Goal: Information Seeking & Learning: Learn about a topic

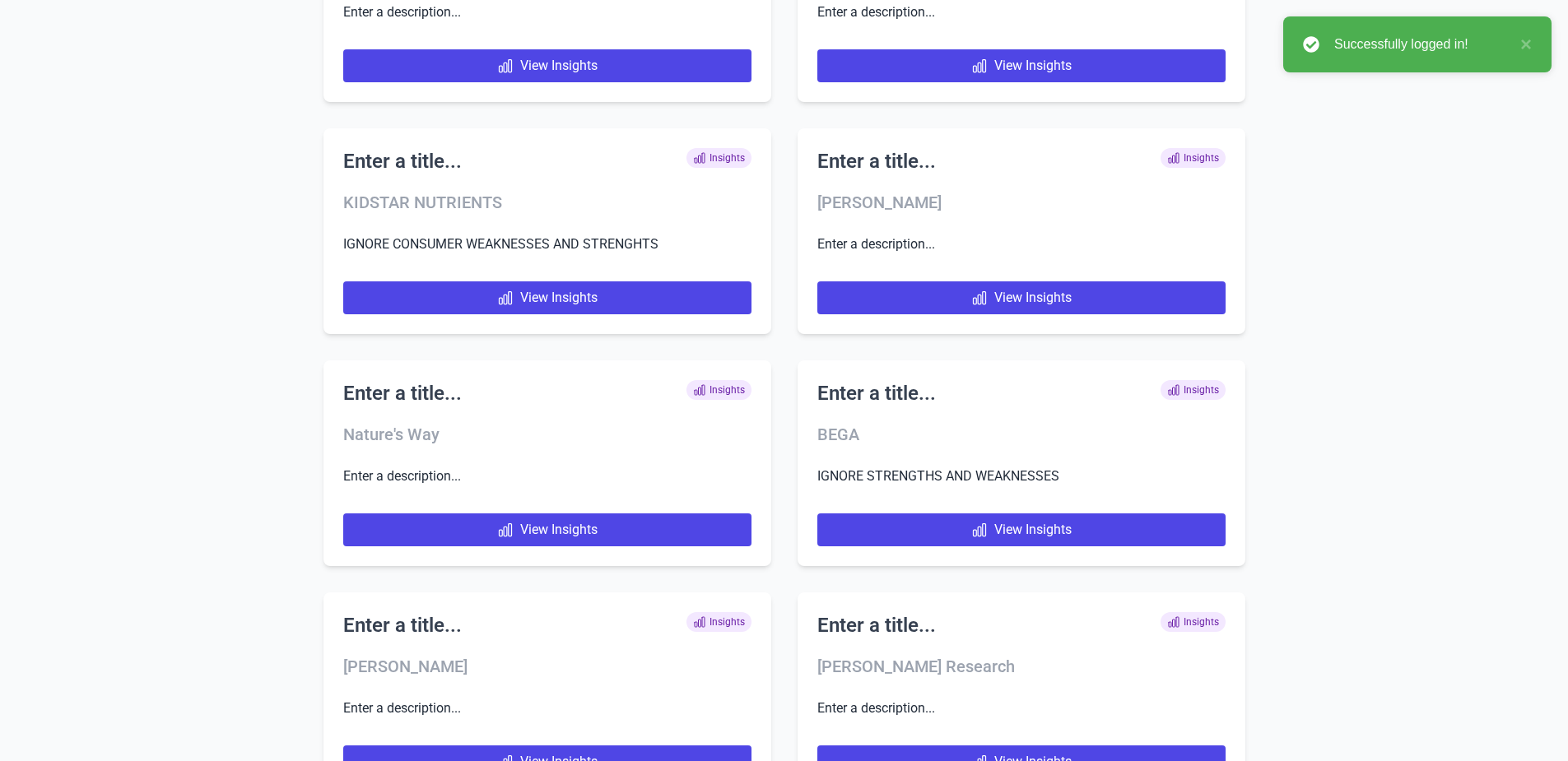
scroll to position [5198, 0]
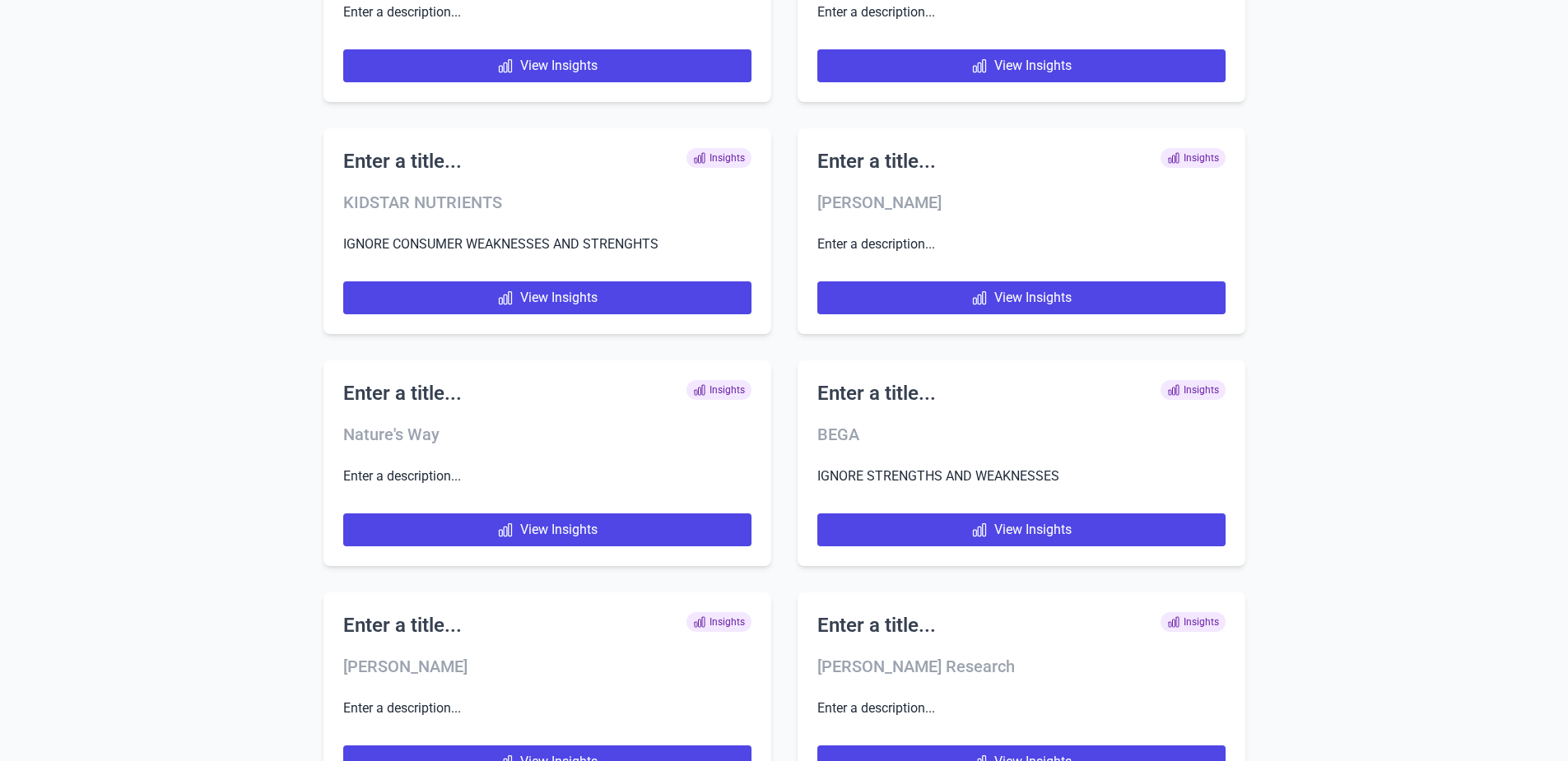
scroll to position [5198, 0]
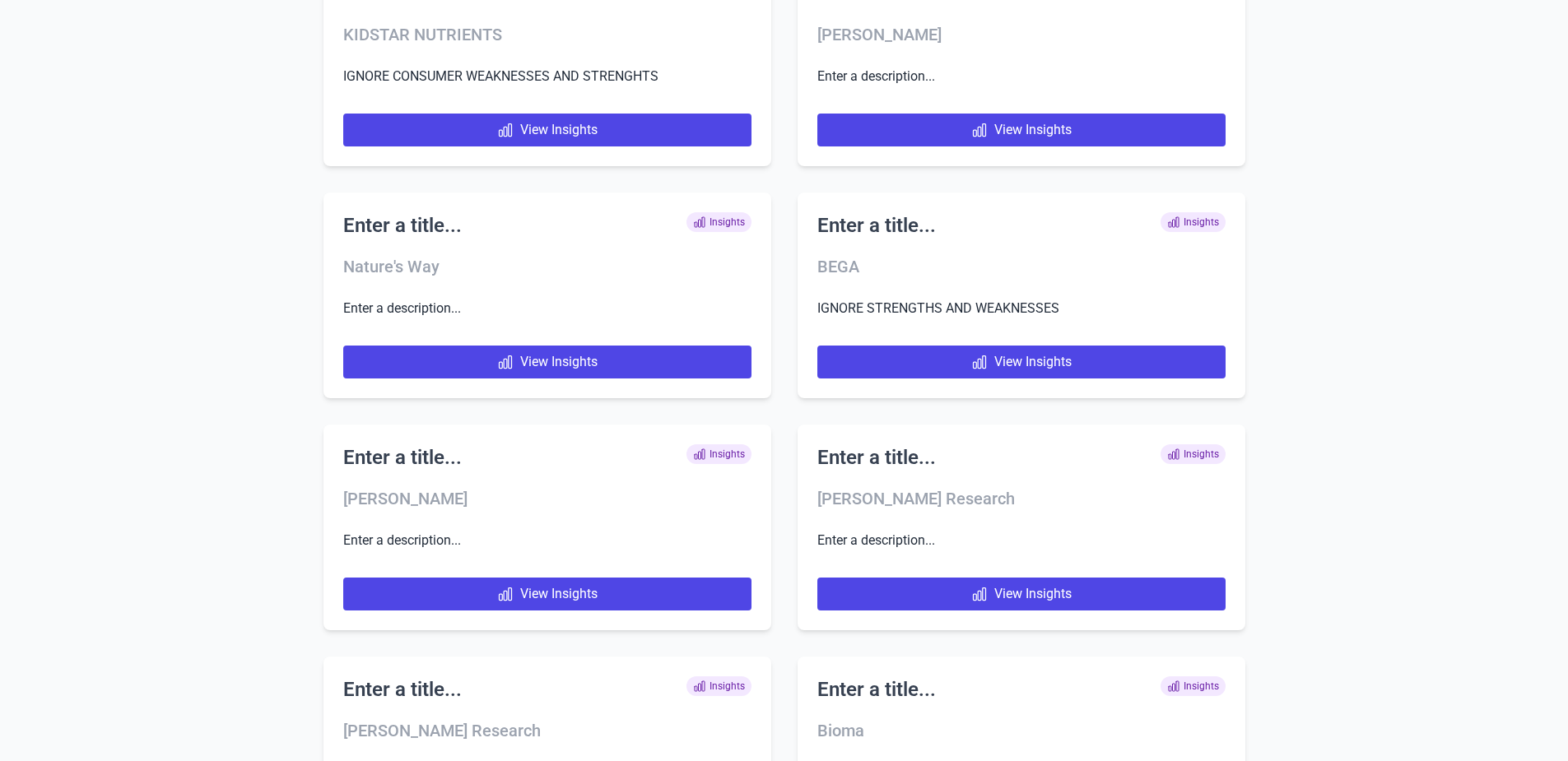
scroll to position [5198, 0]
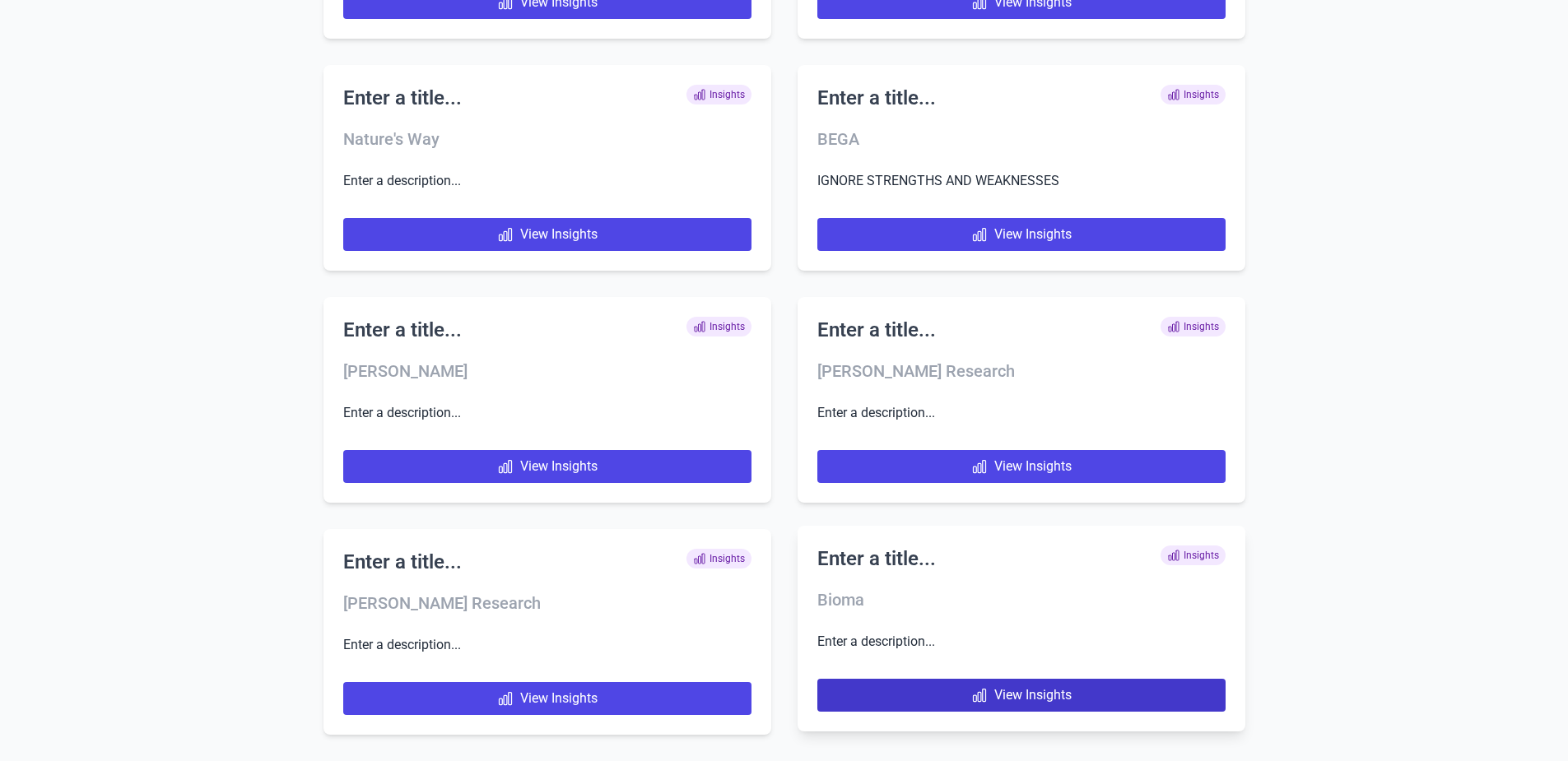
click at [1084, 695] on link "View Insights" at bounding box center [1022, 695] width 408 height 33
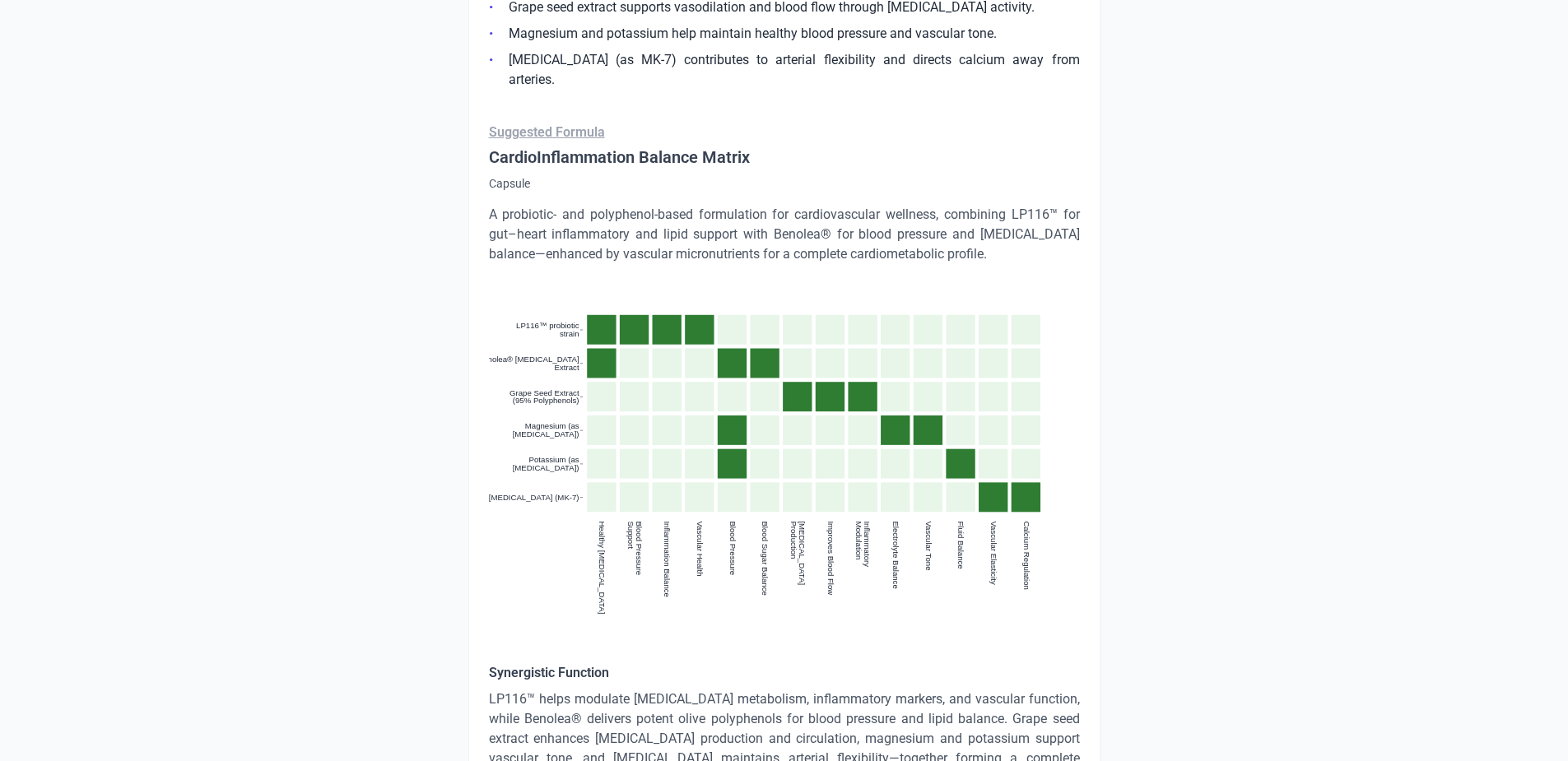
scroll to position [9836, 0]
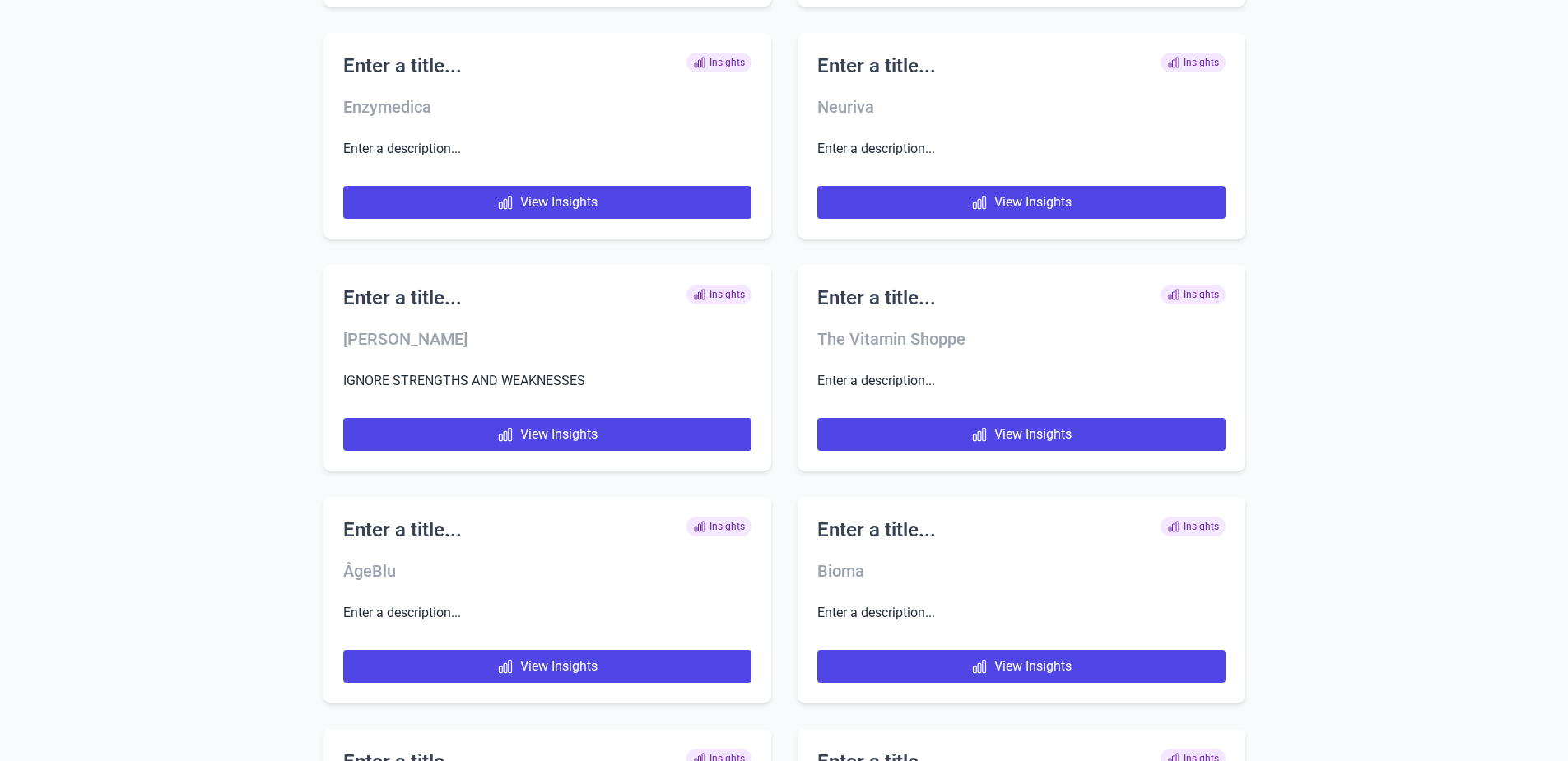
scroll to position [5429, 0]
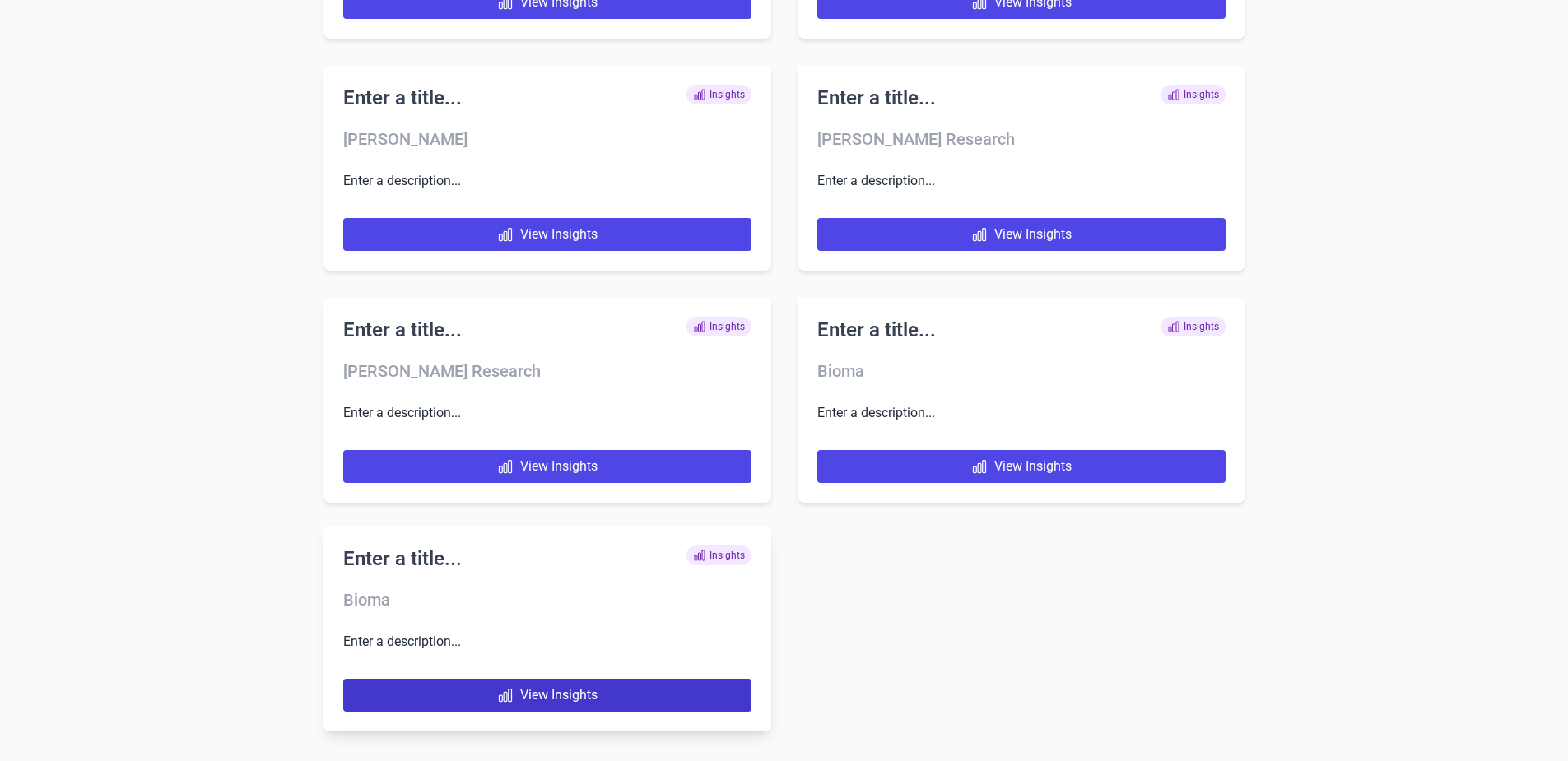
click at [589, 695] on link "View Insights" at bounding box center [547, 695] width 408 height 33
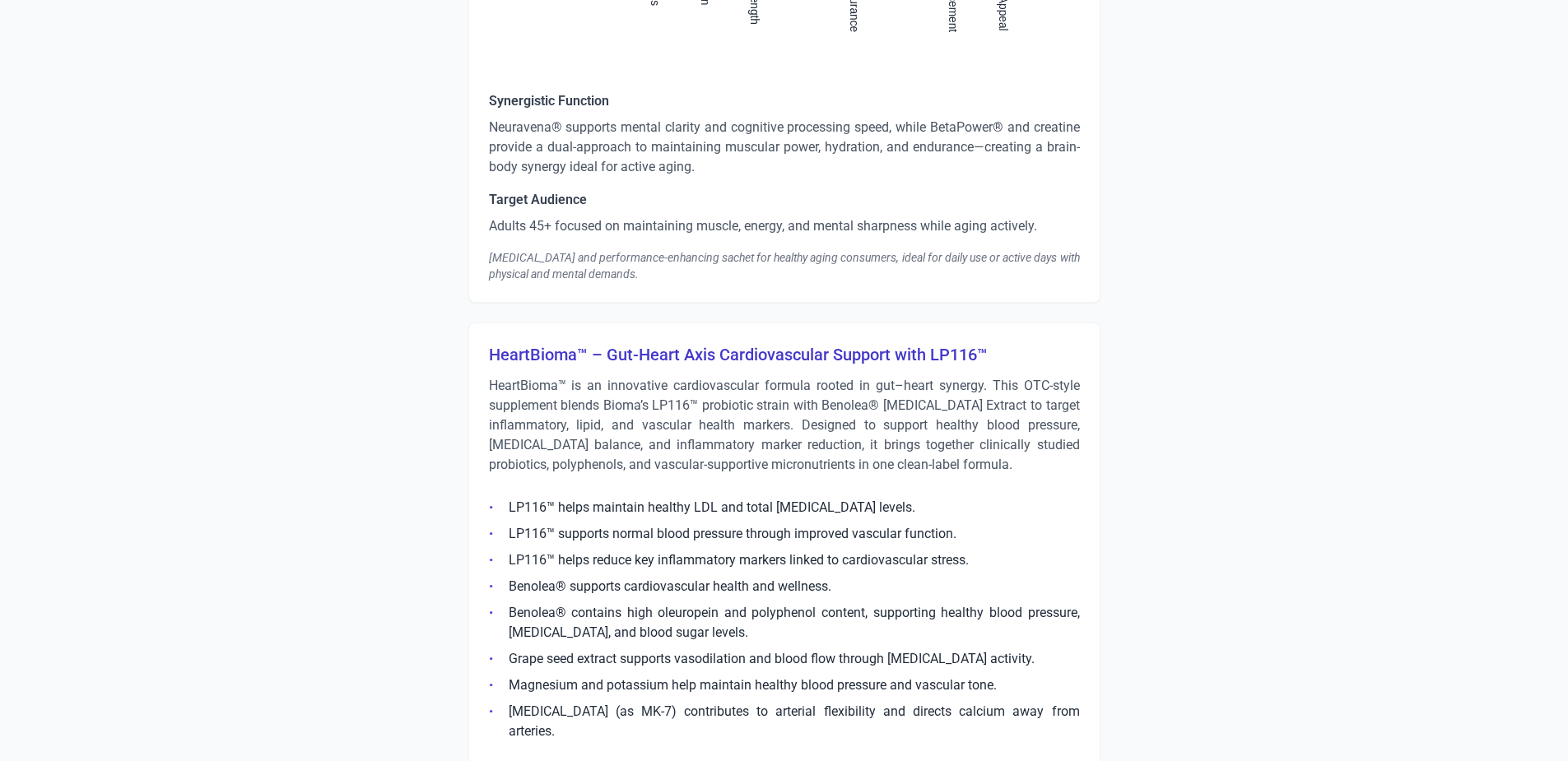
scroll to position [9377, 0]
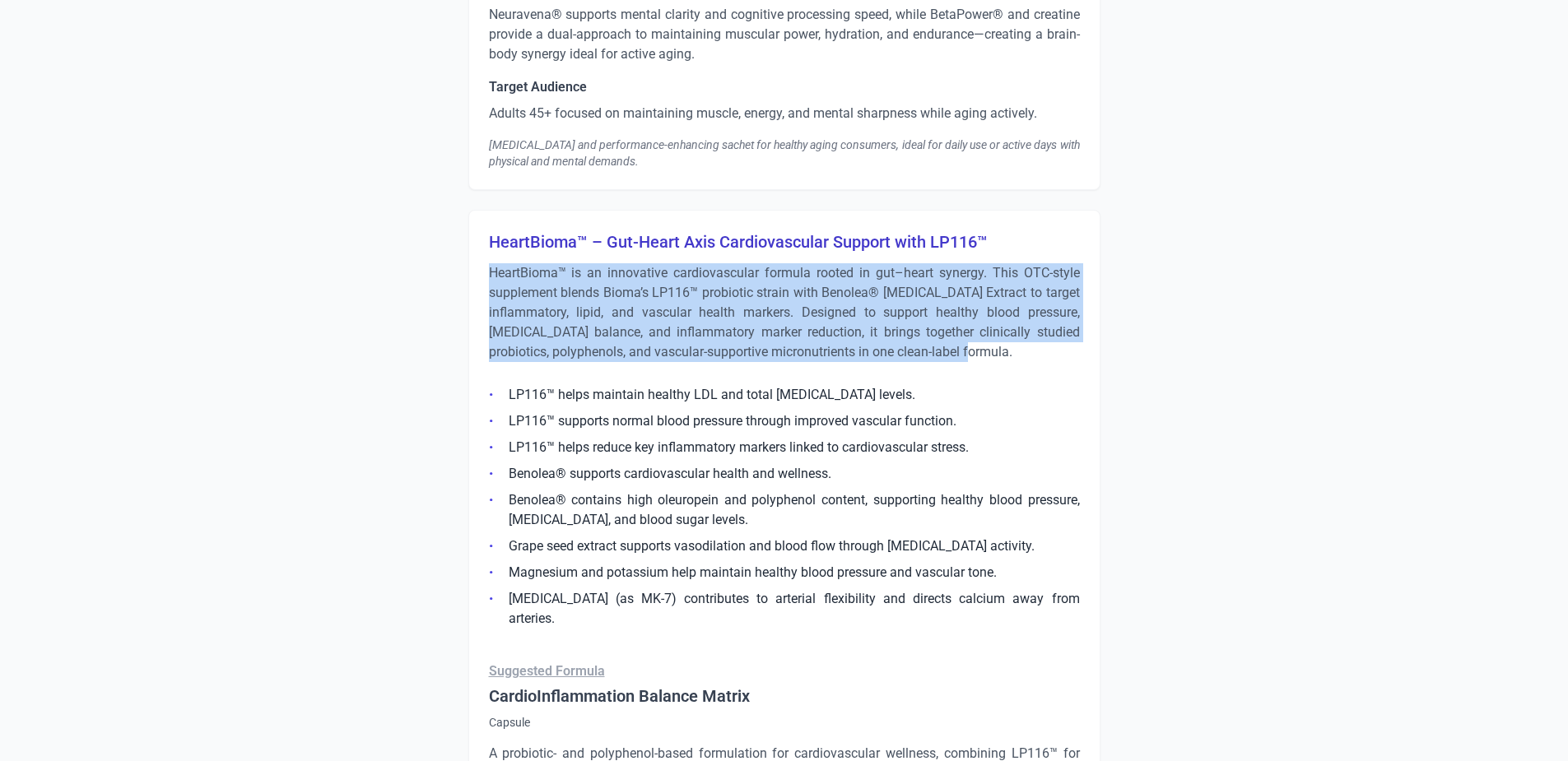
drag, startPoint x: 1033, startPoint y: 309, endPoint x: 482, endPoint y: 217, distance: 558.6
copy p "HeartBioma™ is an innovative cardiovascular formula rooted in gut–heart synergy…"
click at [818, 296] on p "HeartBioma™ is an innovative cardiovascular formula rooted in gut–heart synergy…" at bounding box center [784, 312] width 591 height 99
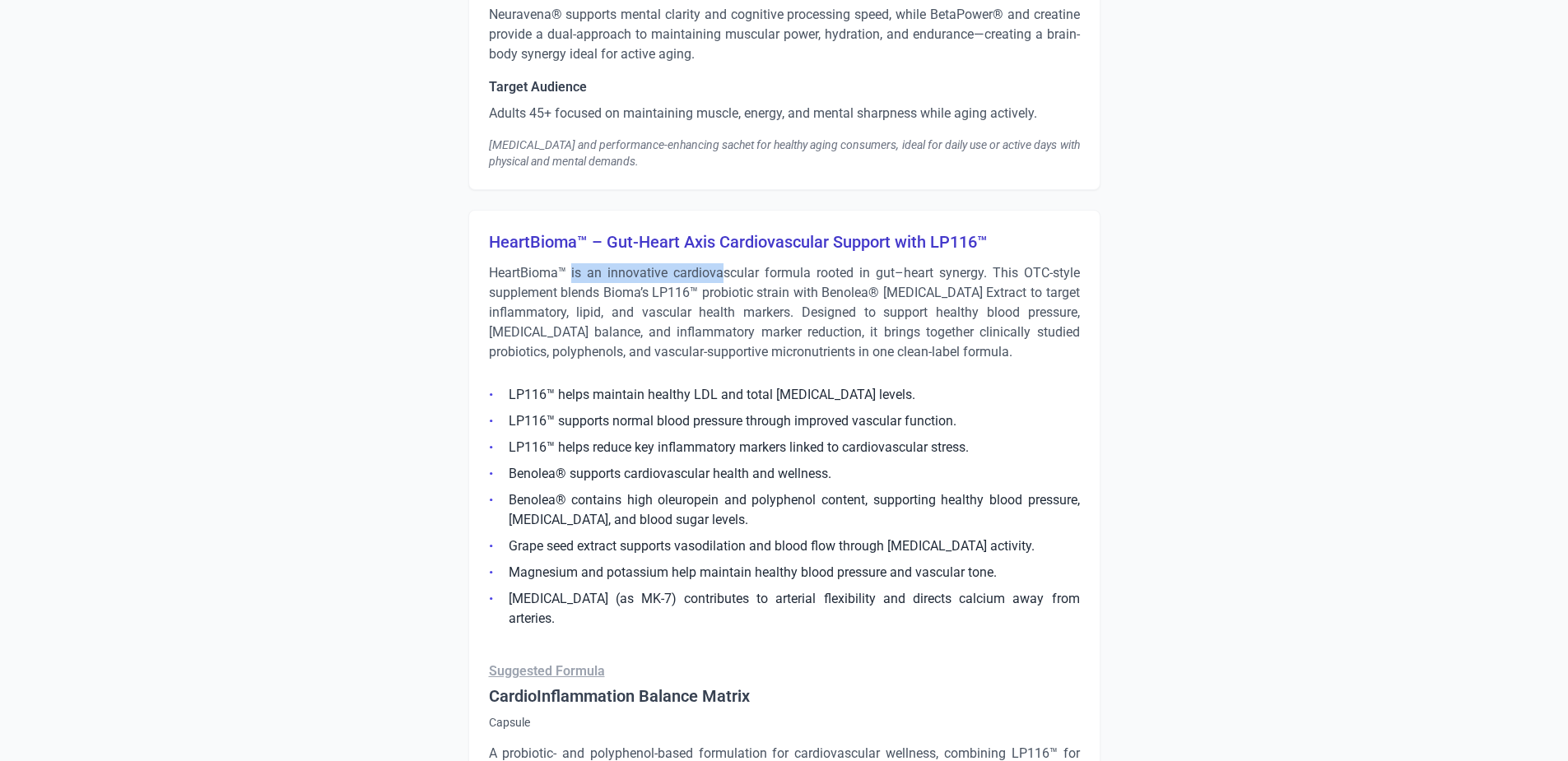
drag, startPoint x: 572, startPoint y: 236, endPoint x: 722, endPoint y: 235, distance: 150.0
click at [722, 263] on p "HeartBioma™ is an innovative cardiovascular formula rooted in gut–heart synergy…" at bounding box center [784, 312] width 591 height 99
drag, startPoint x: 722, startPoint y: 235, endPoint x: 748, endPoint y: 230, distance: 26.5
click at [748, 263] on p "HeartBioma™ is an innovative cardiovascular formula rooted in gut–heart synergy…" at bounding box center [784, 312] width 591 height 99
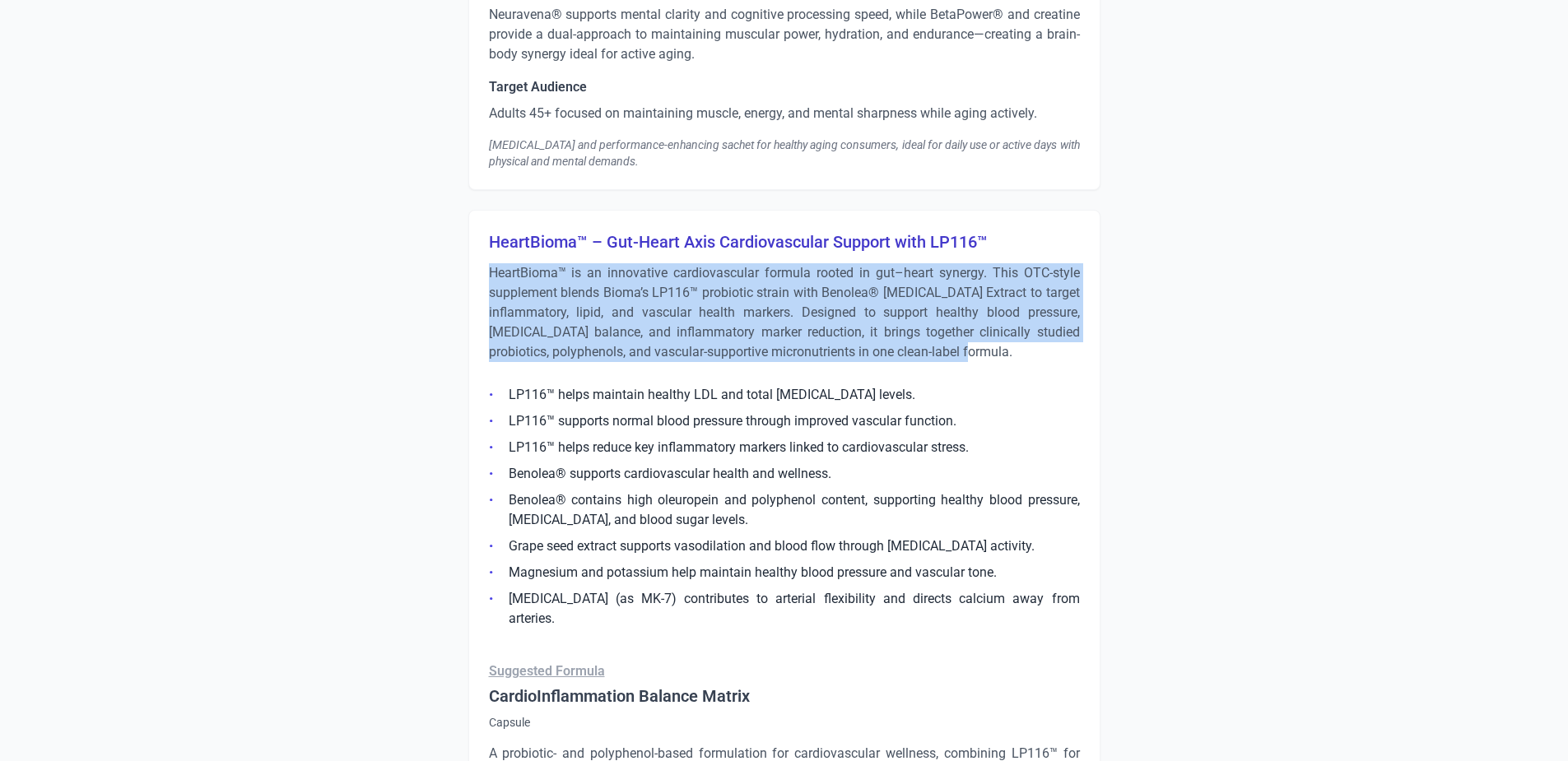
drag, startPoint x: 486, startPoint y: 233, endPoint x: 1018, endPoint y: 310, distance: 537.5
copy p "HeartBioma™ is an innovative cardiovascular formula rooted in gut–heart synergy…"
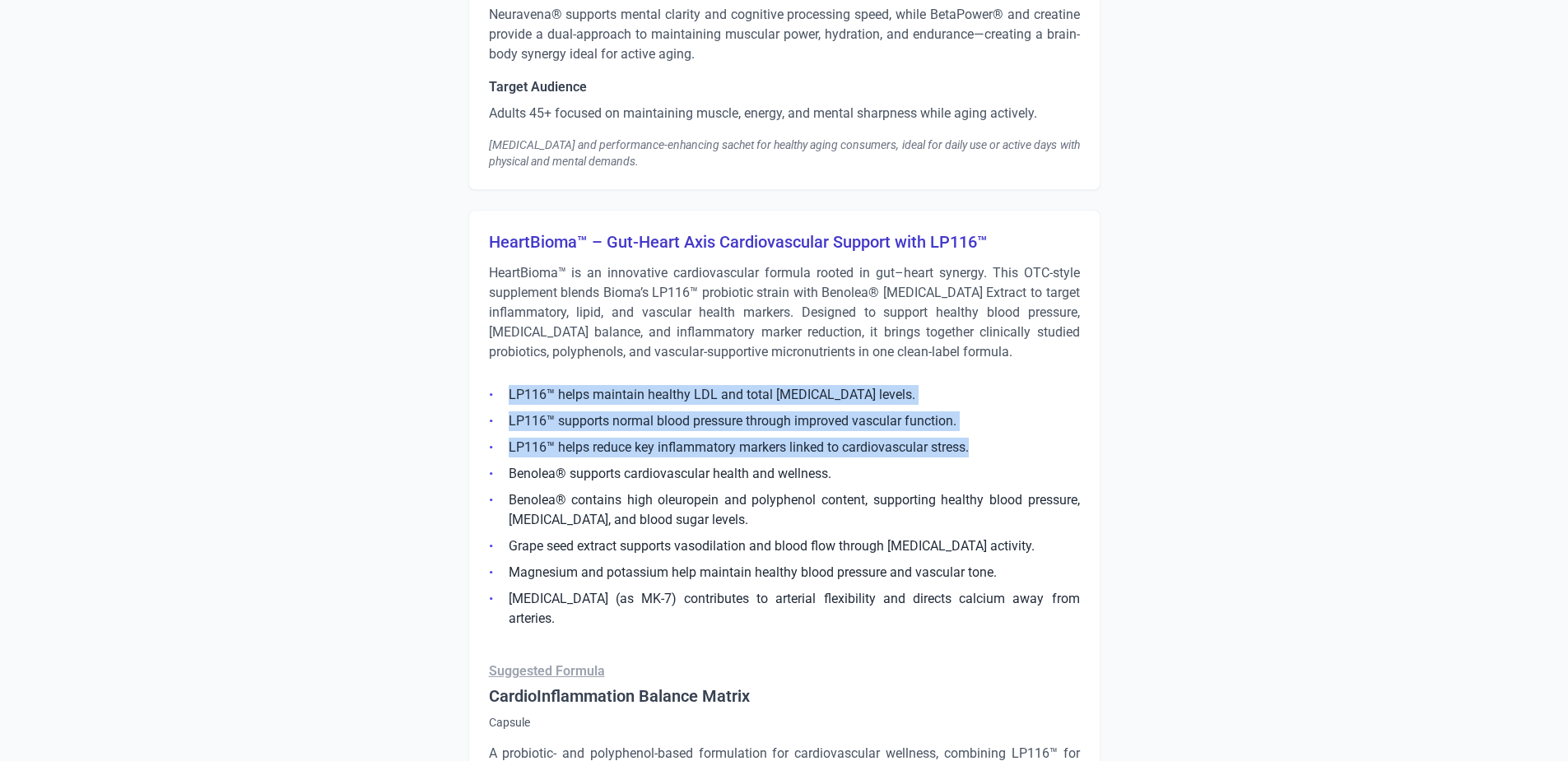
drag, startPoint x: 975, startPoint y: 409, endPoint x: 499, endPoint y: 354, distance: 479.2
click at [499, 375] on ul "LP116™ helps maintain healthy LDL and total [MEDICAL_DATA] levels. LP116™ suppo…" at bounding box center [784, 502] width 591 height 254
drag, startPoint x: 499, startPoint y: 354, endPoint x: 631, endPoint y: 364, distance: 132.4
click at [631, 385] on li "LP116™ helps maintain healthy LDL and total [MEDICAL_DATA] levels." at bounding box center [784, 394] width 591 height 20
drag, startPoint x: 978, startPoint y: 407, endPoint x: 511, endPoint y: 355, distance: 469.9
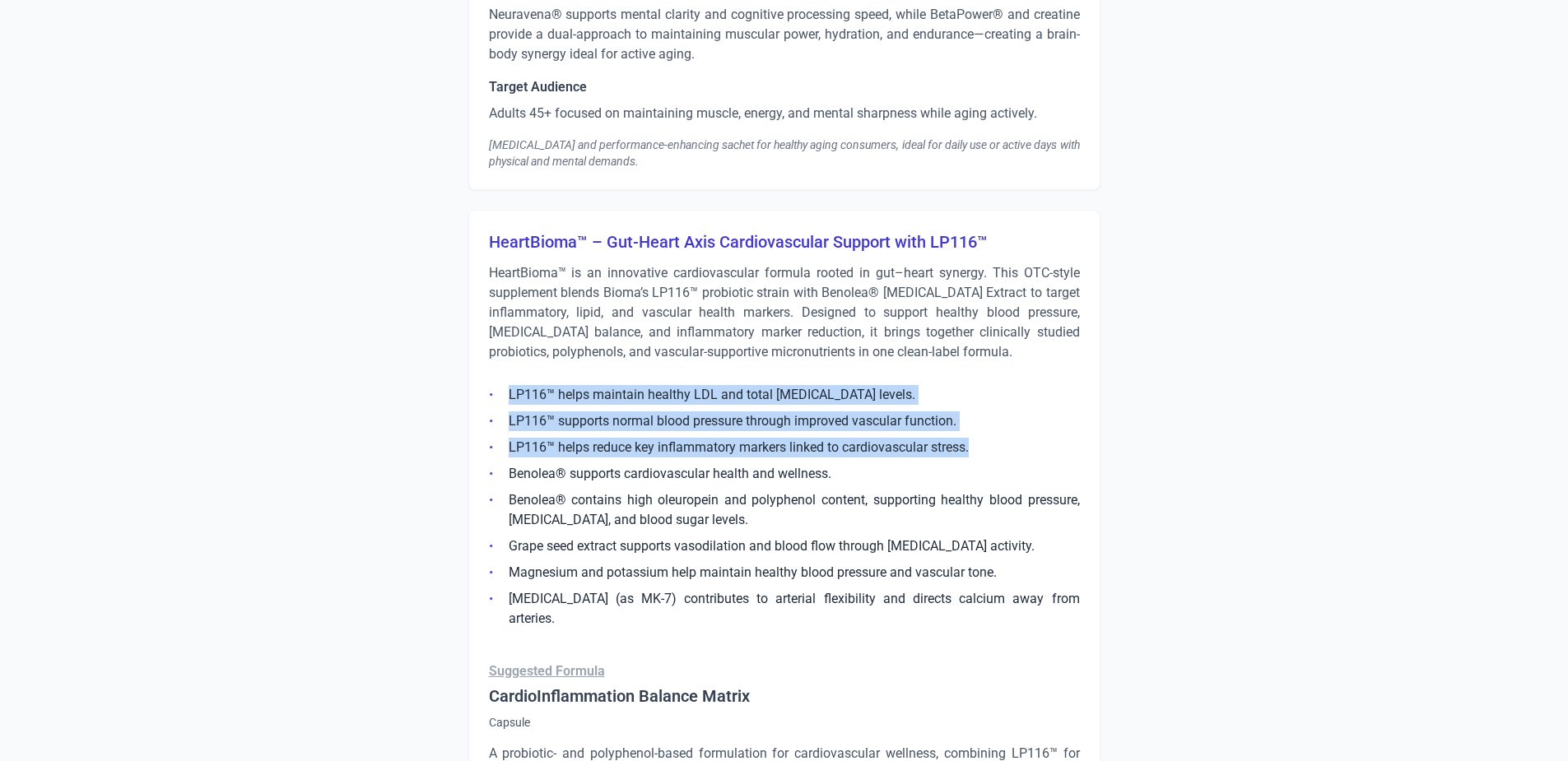
click at [511, 375] on ul "LP116™ helps maintain healthy LDL and total [MEDICAL_DATA] levels. LP116™ suppo…" at bounding box center [784, 502] width 591 height 254
copy ul "LP116™ helps maintain healthy LDL and total [MEDICAL_DATA] levels. LP116™ suppo…"
click at [828, 437] on li "LP116™ helps reduce key inflammatory markers linked to cardiovascular stress." at bounding box center [784, 447] width 591 height 20
drag, startPoint x: 981, startPoint y: 412, endPoint x: 495, endPoint y: 354, distance: 489.4
click at [495, 375] on ul "LP116™ helps maintain healthy LDL and total [MEDICAL_DATA] levels. LP116™ suppo…" at bounding box center [784, 502] width 591 height 254
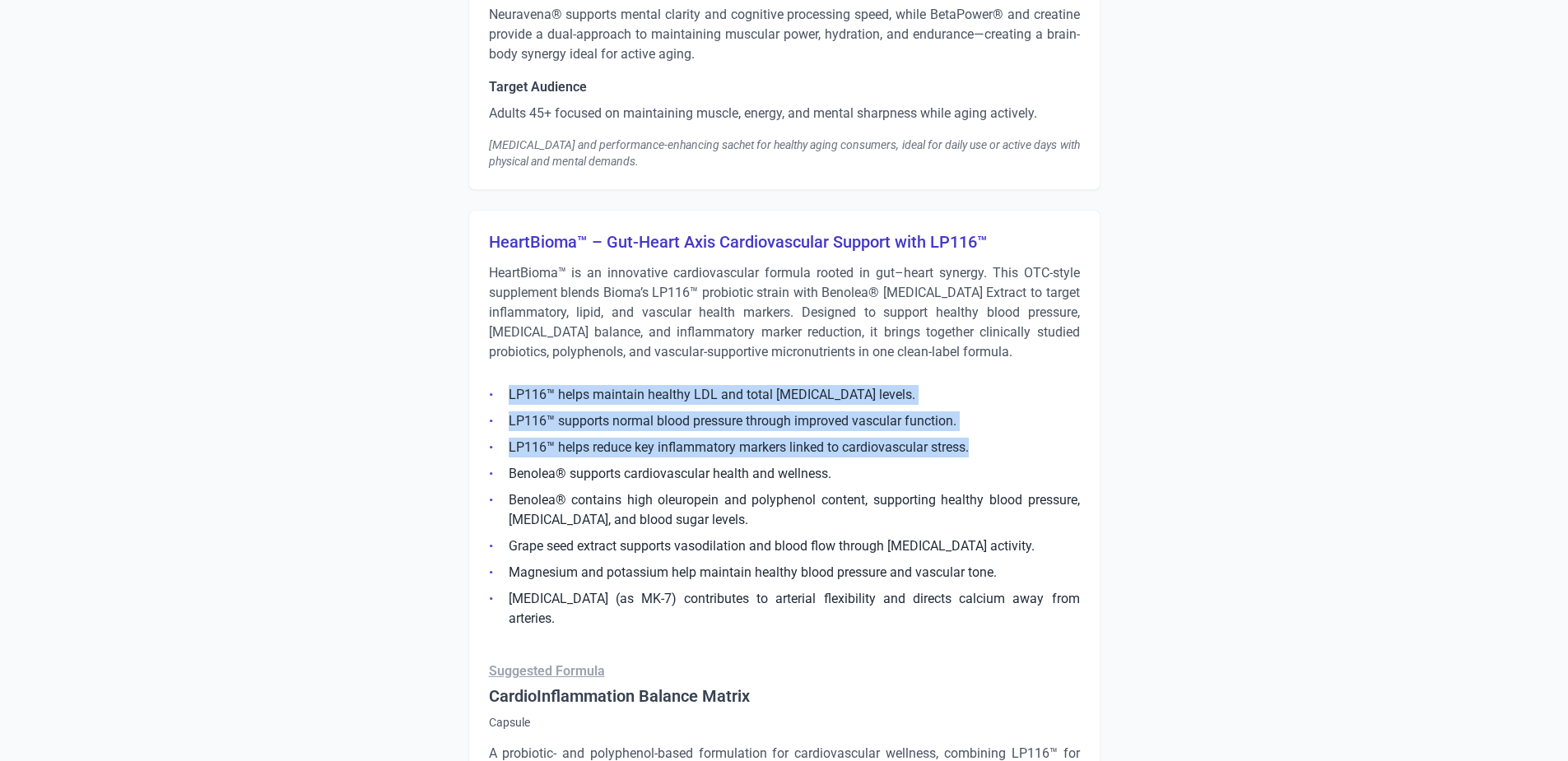
copy ul "LP116™ helps maintain healthy LDL and total [MEDICAL_DATA] levels. LP116™ suppo…"
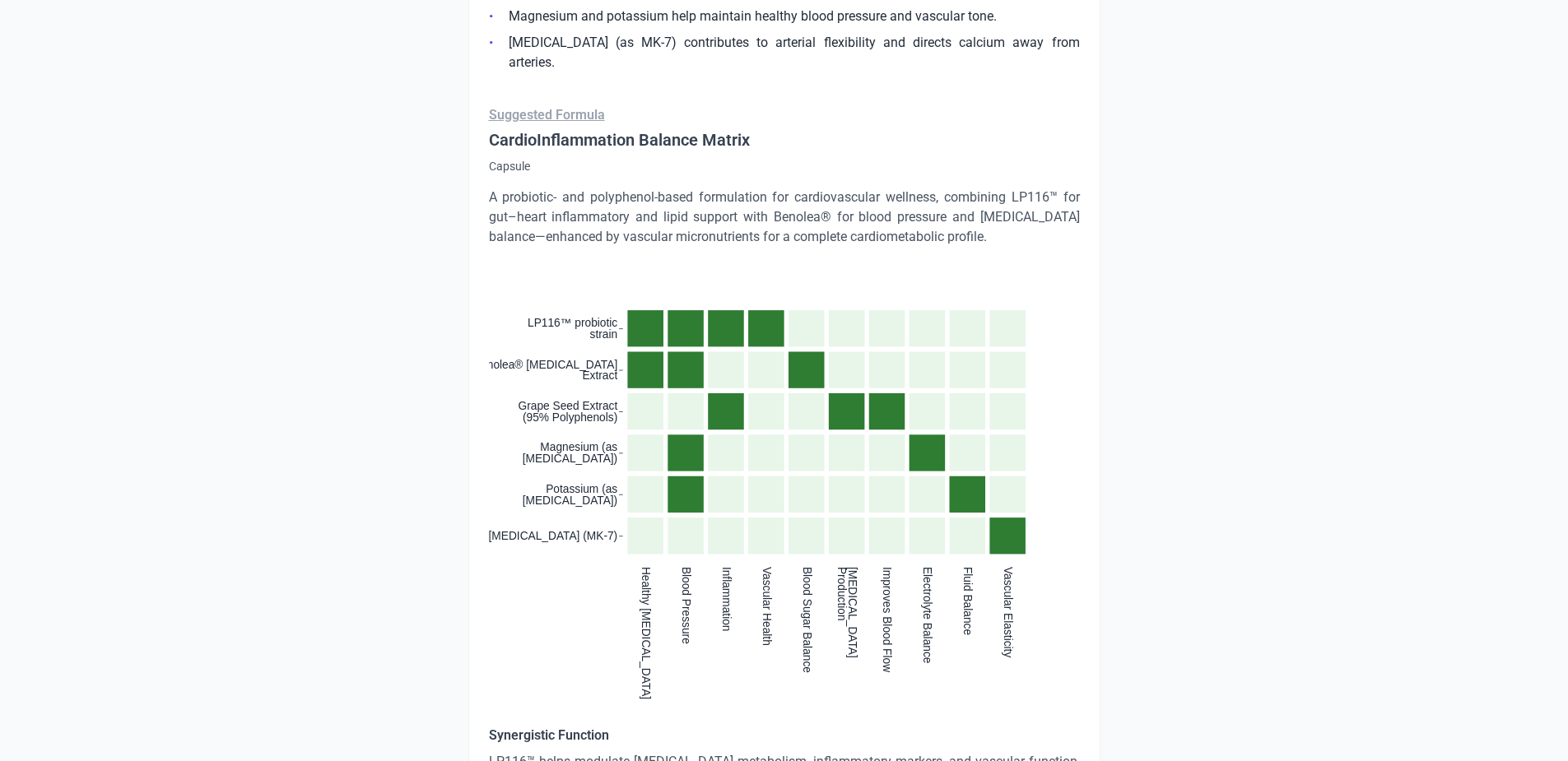
scroll to position [9953, 0]
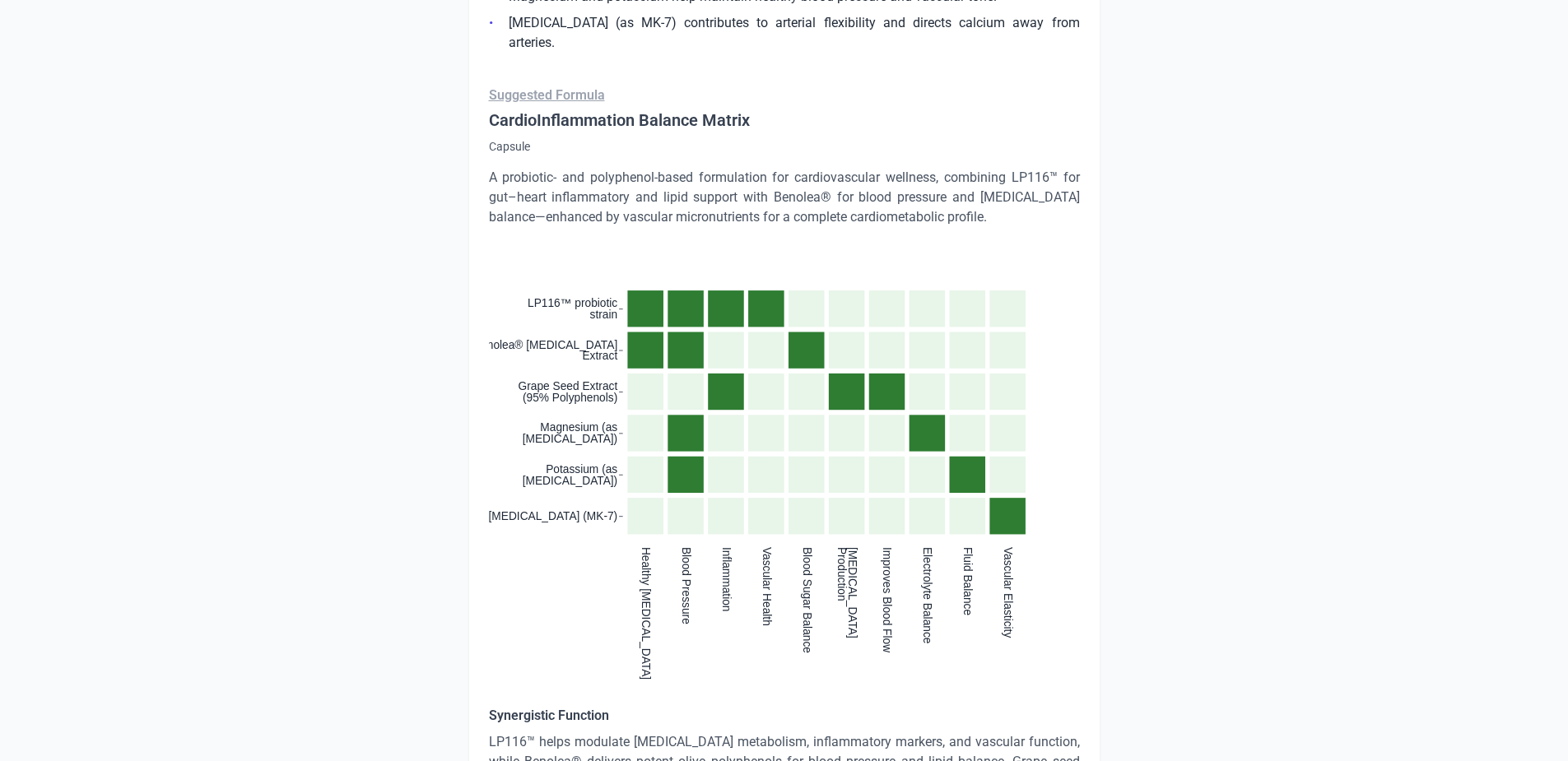
click at [566, 613] on div ":where(.plot-d6a7b5) { --plot-background: white; display: block; height: auto; …" at bounding box center [784, 466] width 591 height 439
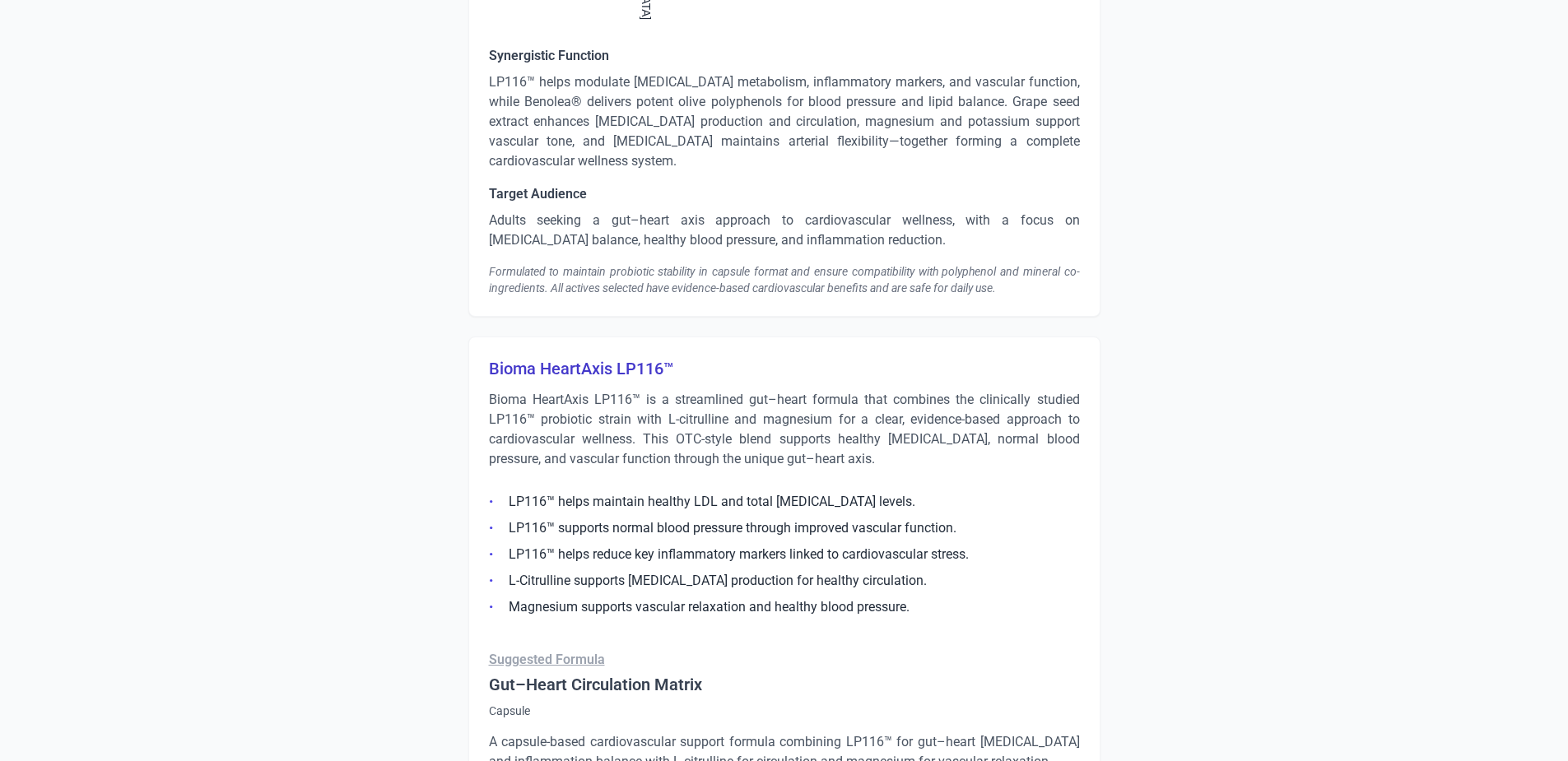
scroll to position [10612, 0]
click at [614, 359] on h3 "Bioma HeartAxis LP116™" at bounding box center [784, 370] width 591 height 23
click at [606, 359] on h3 "Bioma HeartAxis LP116™" at bounding box center [784, 370] width 591 height 23
drag, startPoint x: 615, startPoint y: 312, endPoint x: 489, endPoint y: 316, distance: 126.1
click at [489, 359] on h3 "Bioma HeartAxis LP116™" at bounding box center [784, 370] width 591 height 23
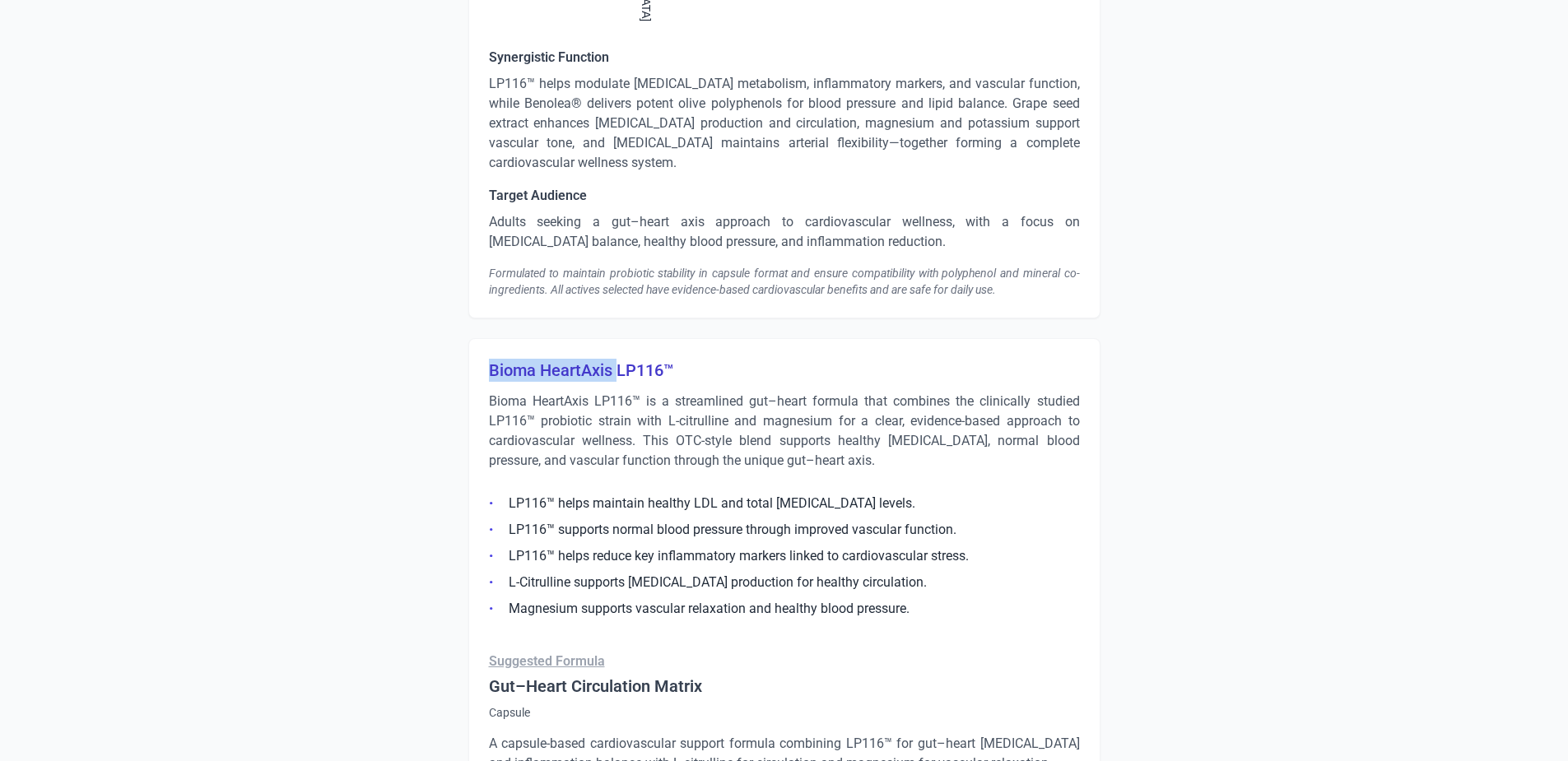
drag, startPoint x: 489, startPoint y: 316, endPoint x: 539, endPoint y: 308, distance: 50.6
click at [539, 359] on h3 "Bioma HeartAxis LP116™" at bounding box center [784, 370] width 591 height 23
drag, startPoint x: 612, startPoint y: 314, endPoint x: 485, endPoint y: 320, distance: 127.1
copy h3 "Bioma HeartAxis"
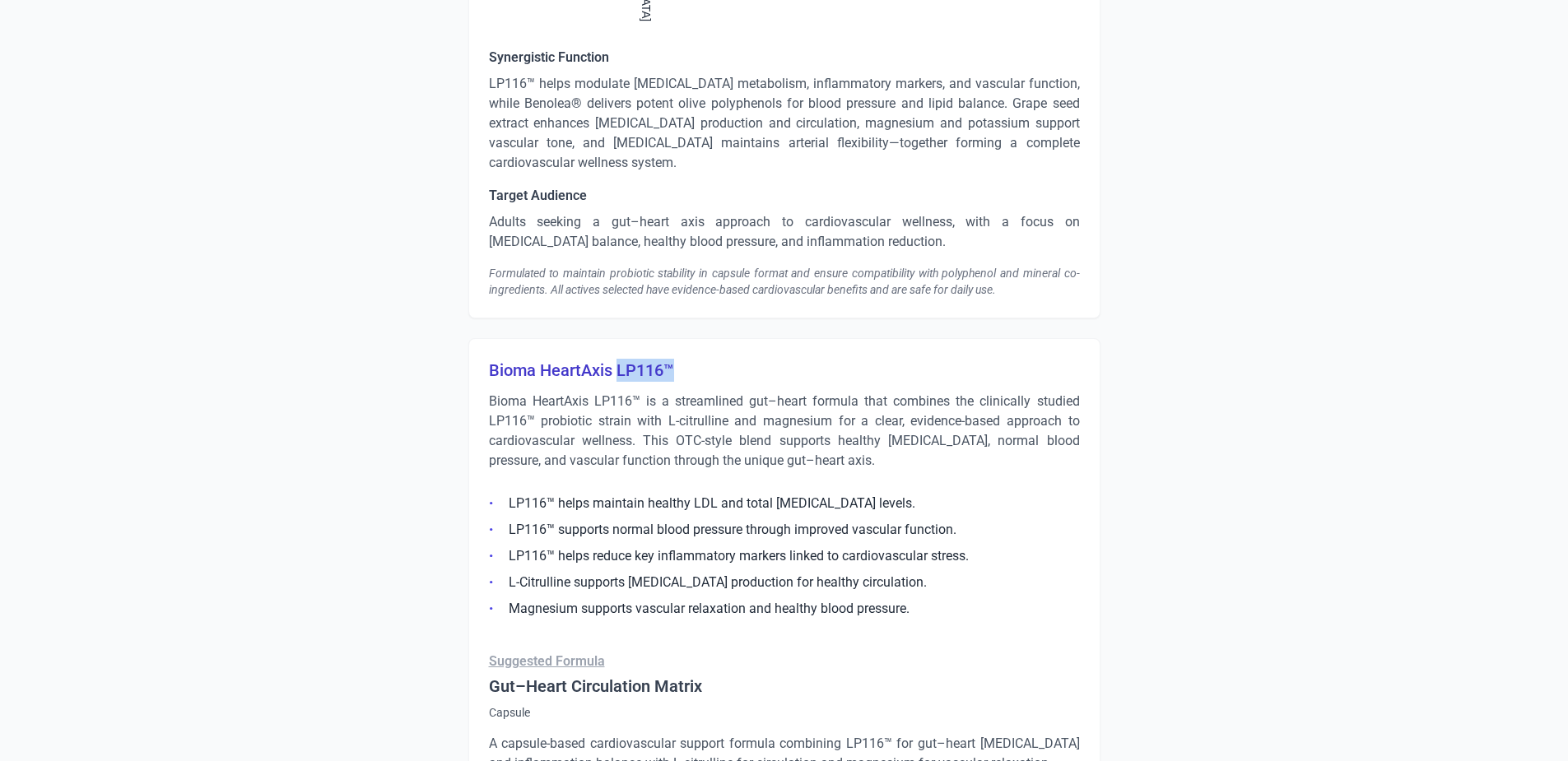
drag, startPoint x: 670, startPoint y: 309, endPoint x: 619, endPoint y: 313, distance: 51.2
click at [619, 359] on h3 "Bioma HeartAxis LP116™" at bounding box center [784, 370] width 591 height 23
copy h3 "LP116™"
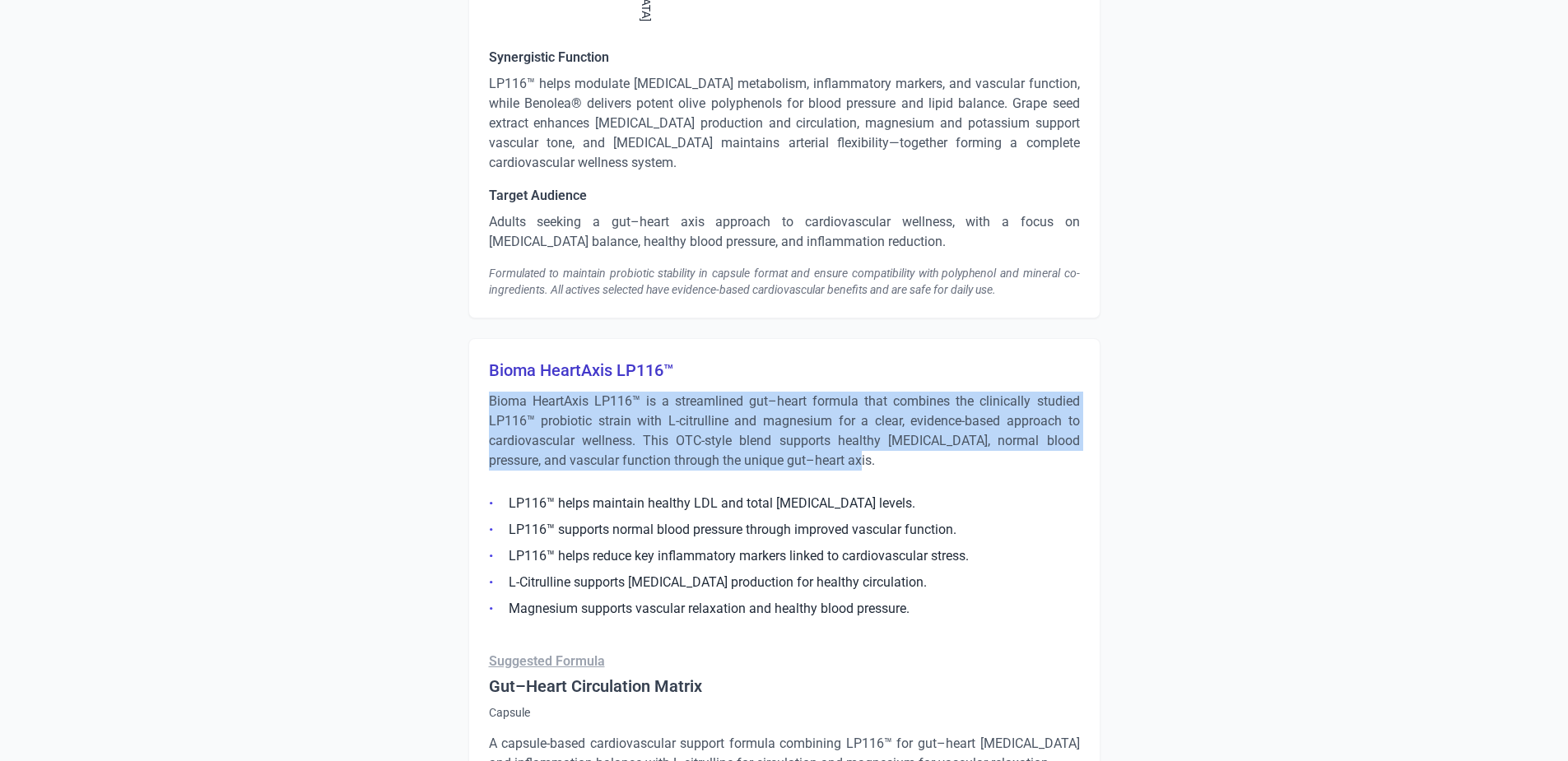
drag, startPoint x: 825, startPoint y: 401, endPoint x: 491, endPoint y: 348, distance: 338.2
click at [491, 392] on p "Bioma HeartAxis LP116™ is a streamlined gut–heart formula that combines the cli…" at bounding box center [784, 431] width 591 height 79
copy p "Bioma HeartAxis LP116™ is a streamlined gut–heart formula that combines the cli…"
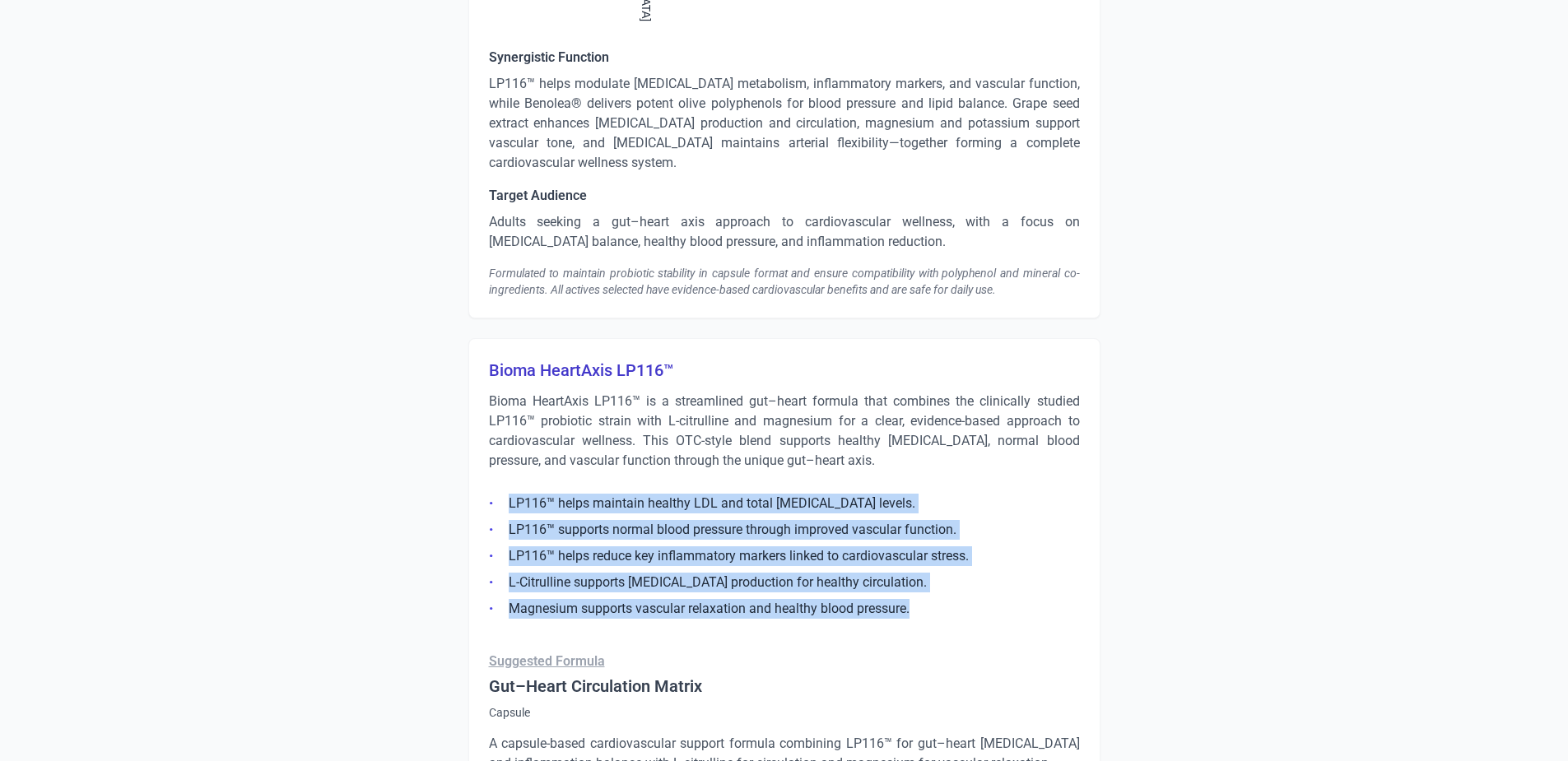
drag, startPoint x: 919, startPoint y: 549, endPoint x: 450, endPoint y: 443, distance: 480.8
copy ul "LP116™ helps maintain healthy LDL and total [MEDICAL_DATA] levels. LP116™ suppo…"
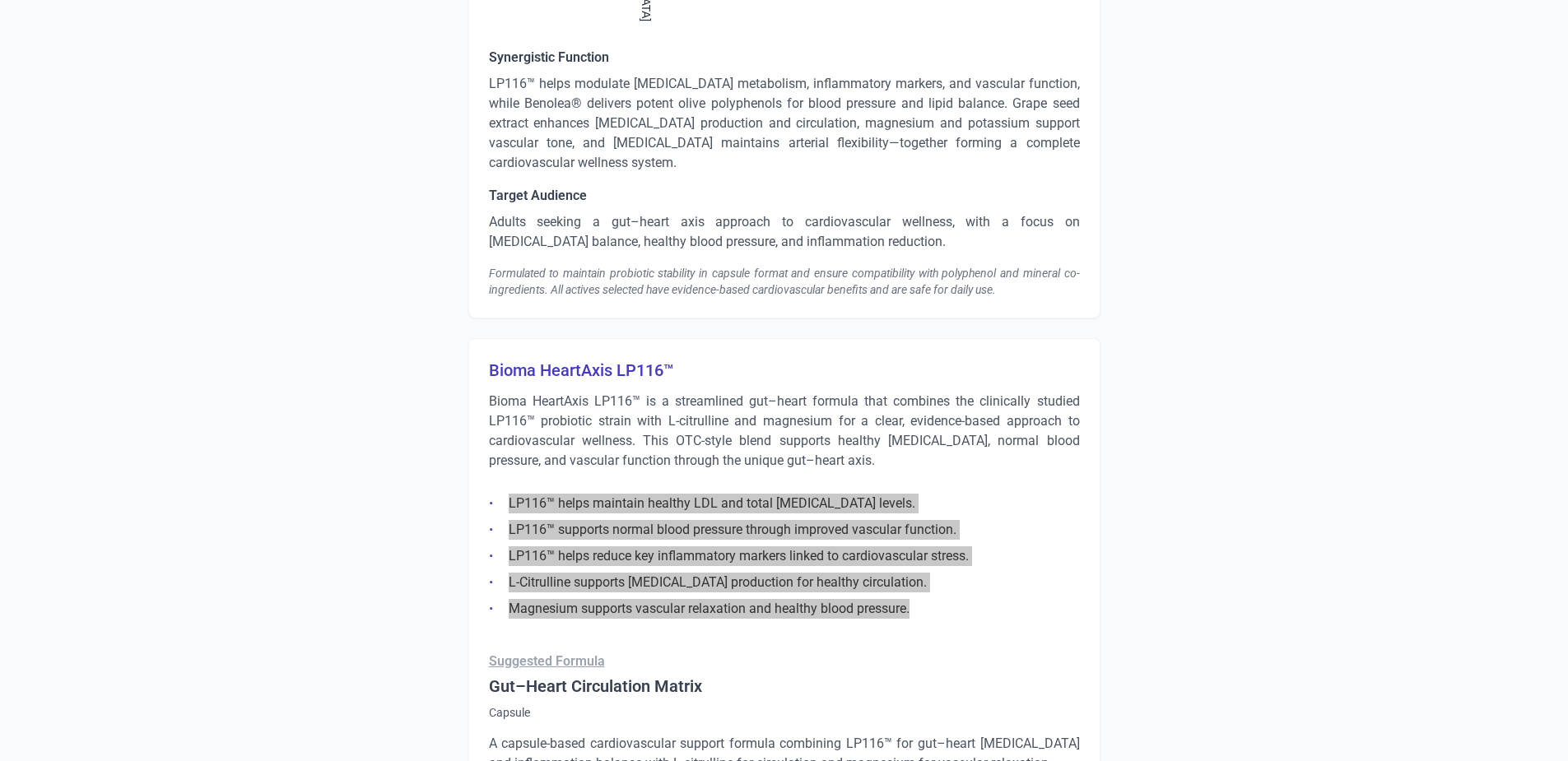
scroll to position [11023, 0]
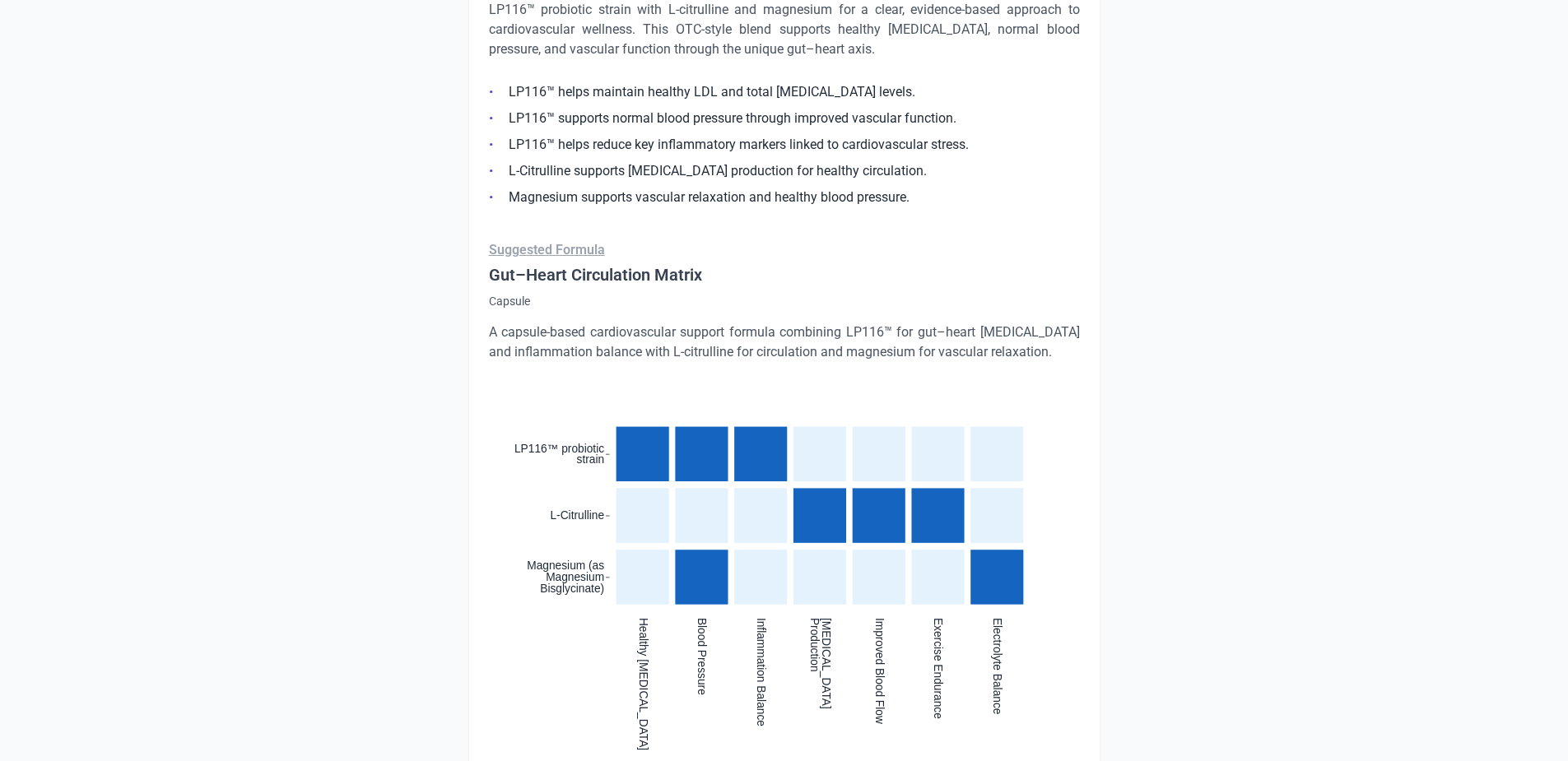
click at [531, 688] on div ":where(.plot-d6a7b5) { --plot-background: white; display: block; height: auto; …" at bounding box center [784, 570] width 591 height 375
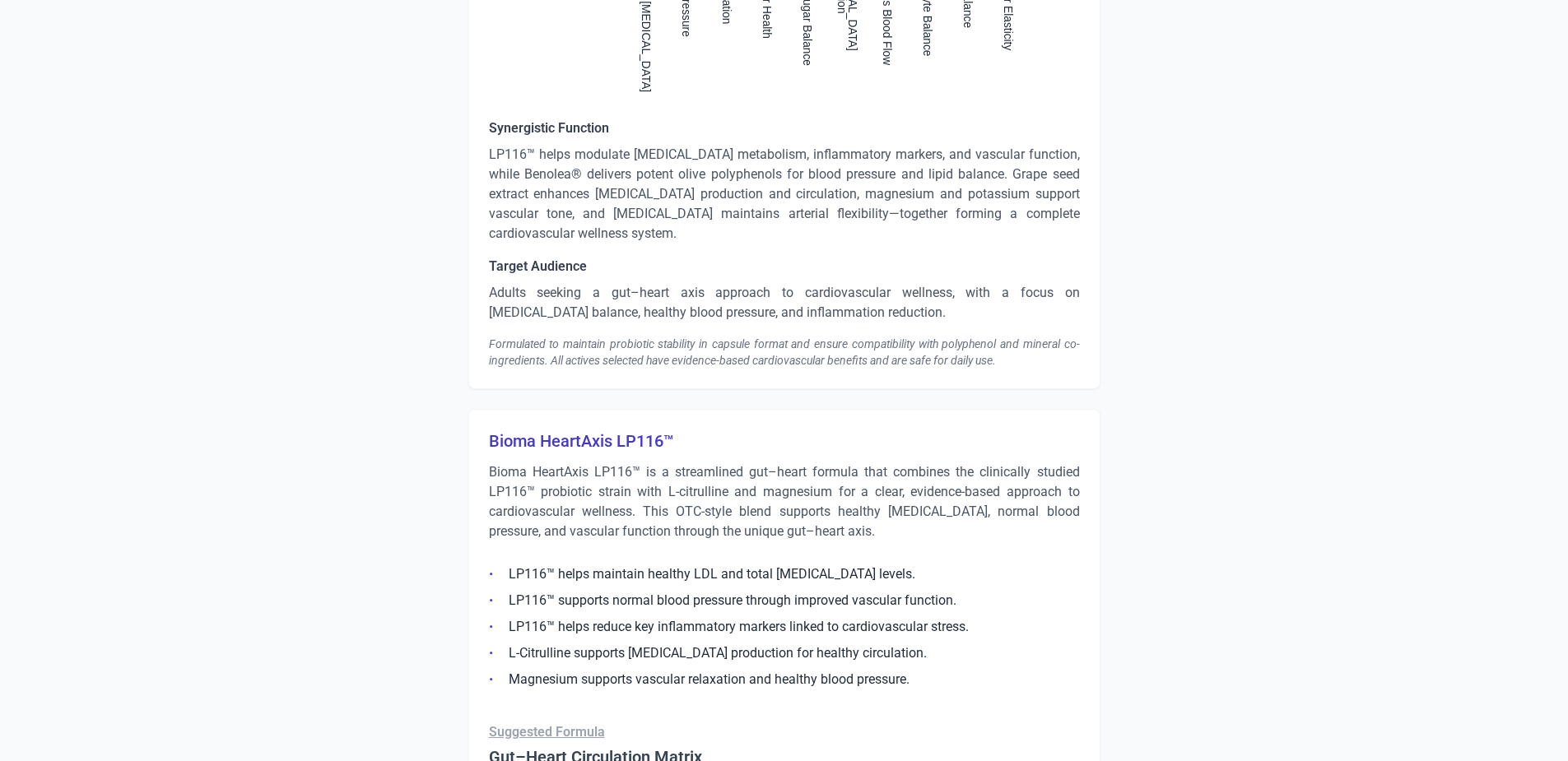
scroll to position [10535, 0]
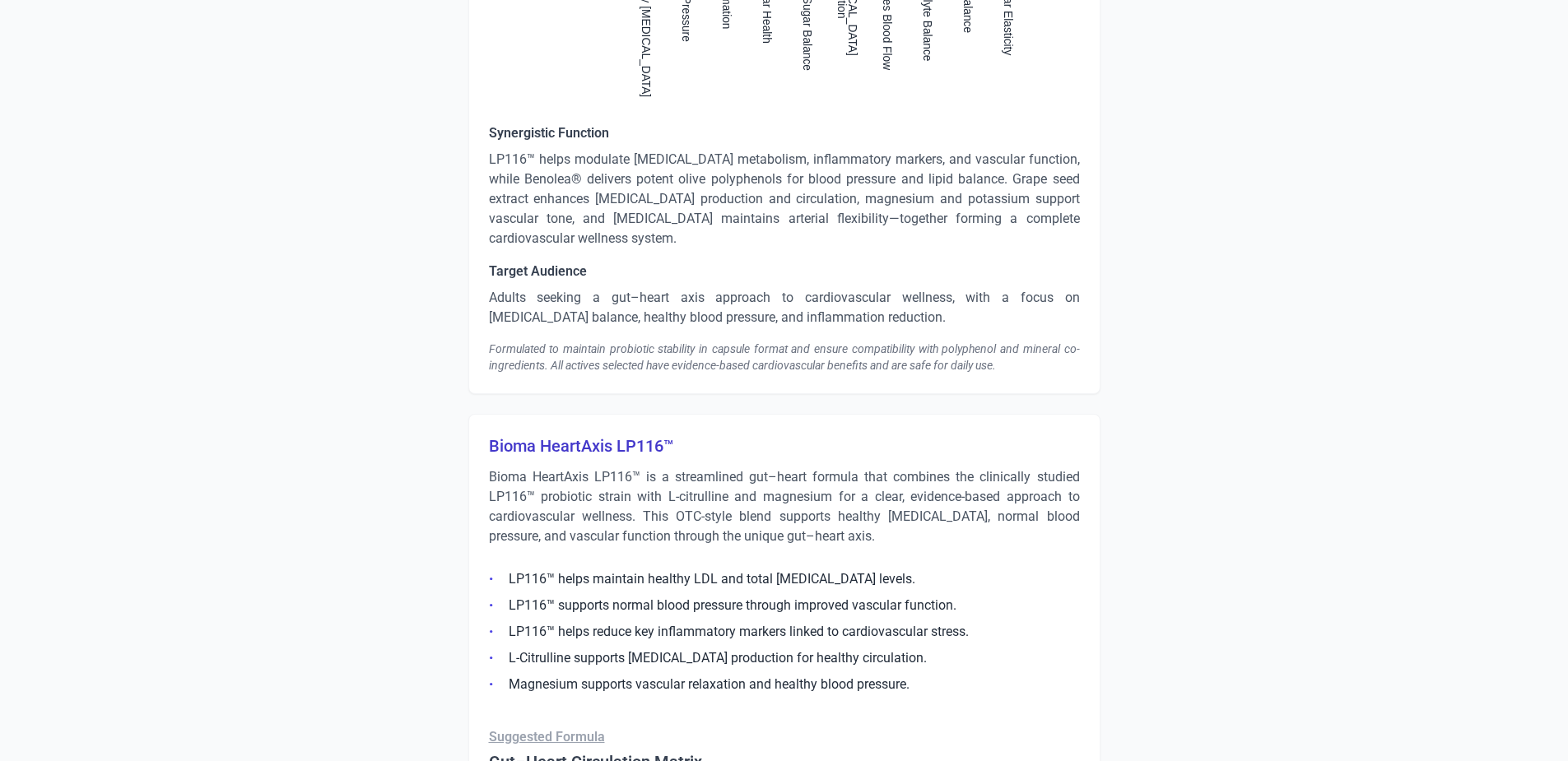
click at [659, 467] on p "Bioma HeartAxis LP116™ is a streamlined gut–heart formula that combines the cli…" at bounding box center [784, 506] width 591 height 79
